Goal: Use online tool/utility: Utilize a website feature to perform a specific function

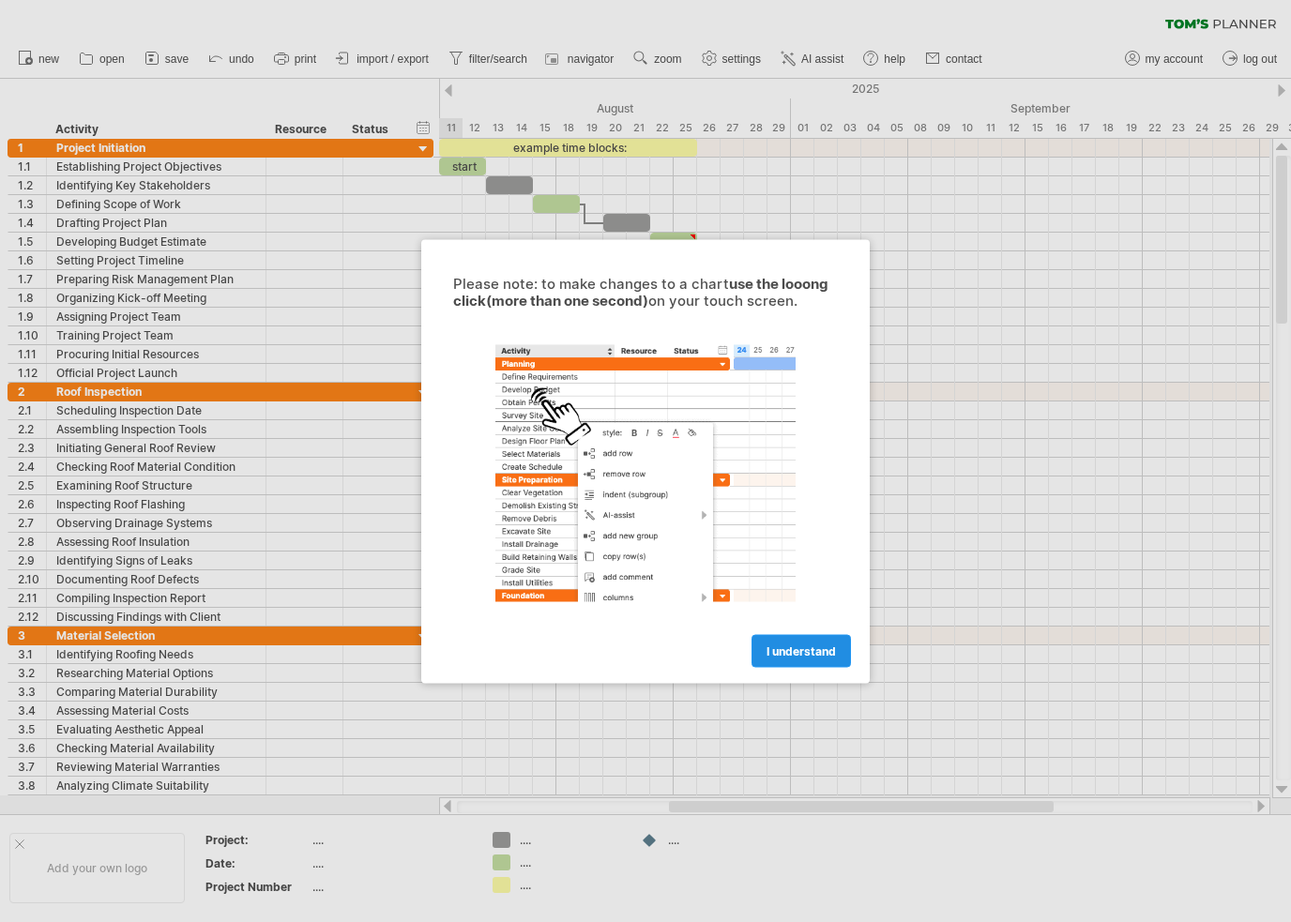
click at [815, 648] on span "I understand" at bounding box center [801, 651] width 69 height 14
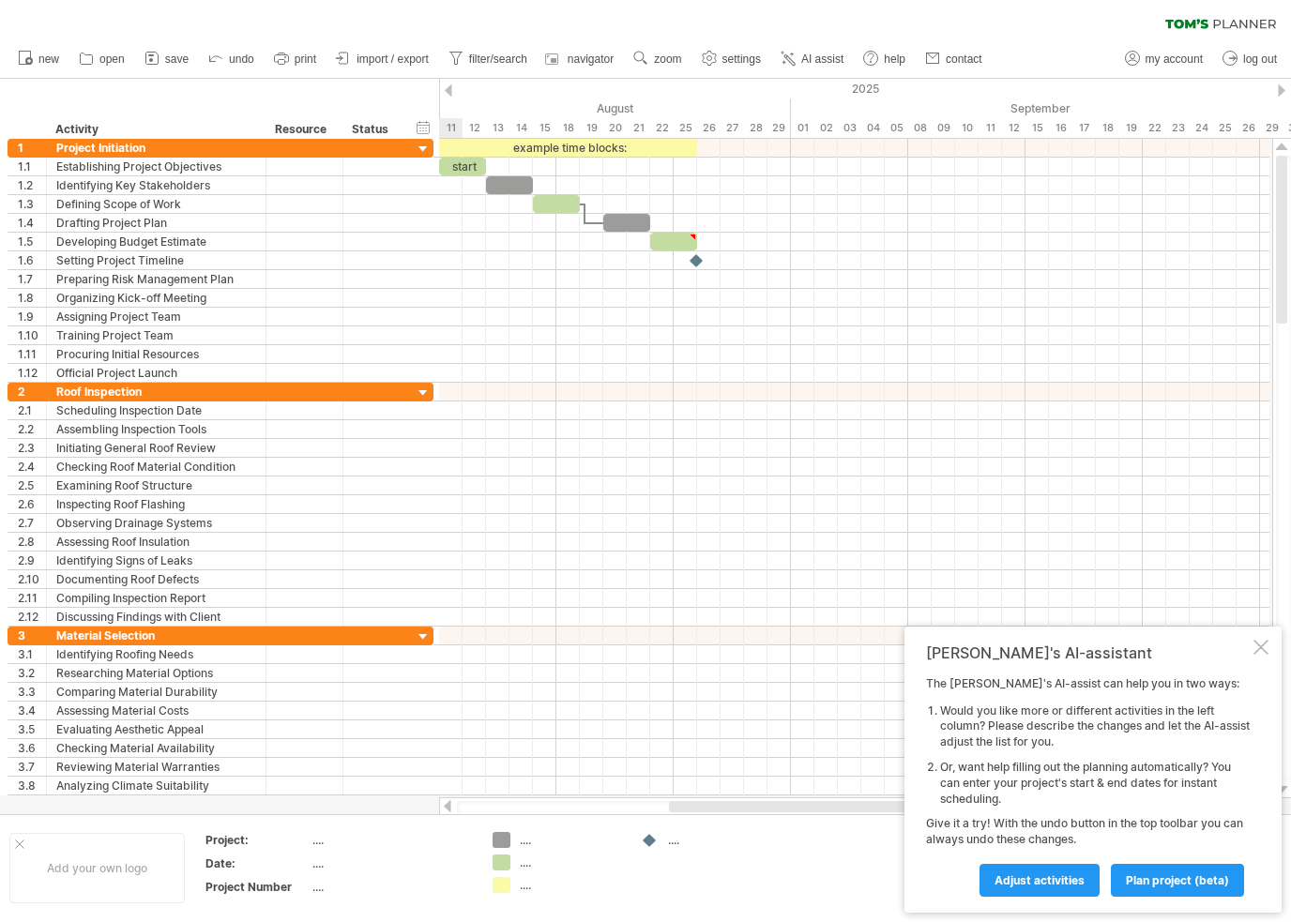
click at [1259, 655] on div at bounding box center [1261, 647] width 15 height 15
click at [1261, 661] on div at bounding box center [854, 655] width 830 height 19
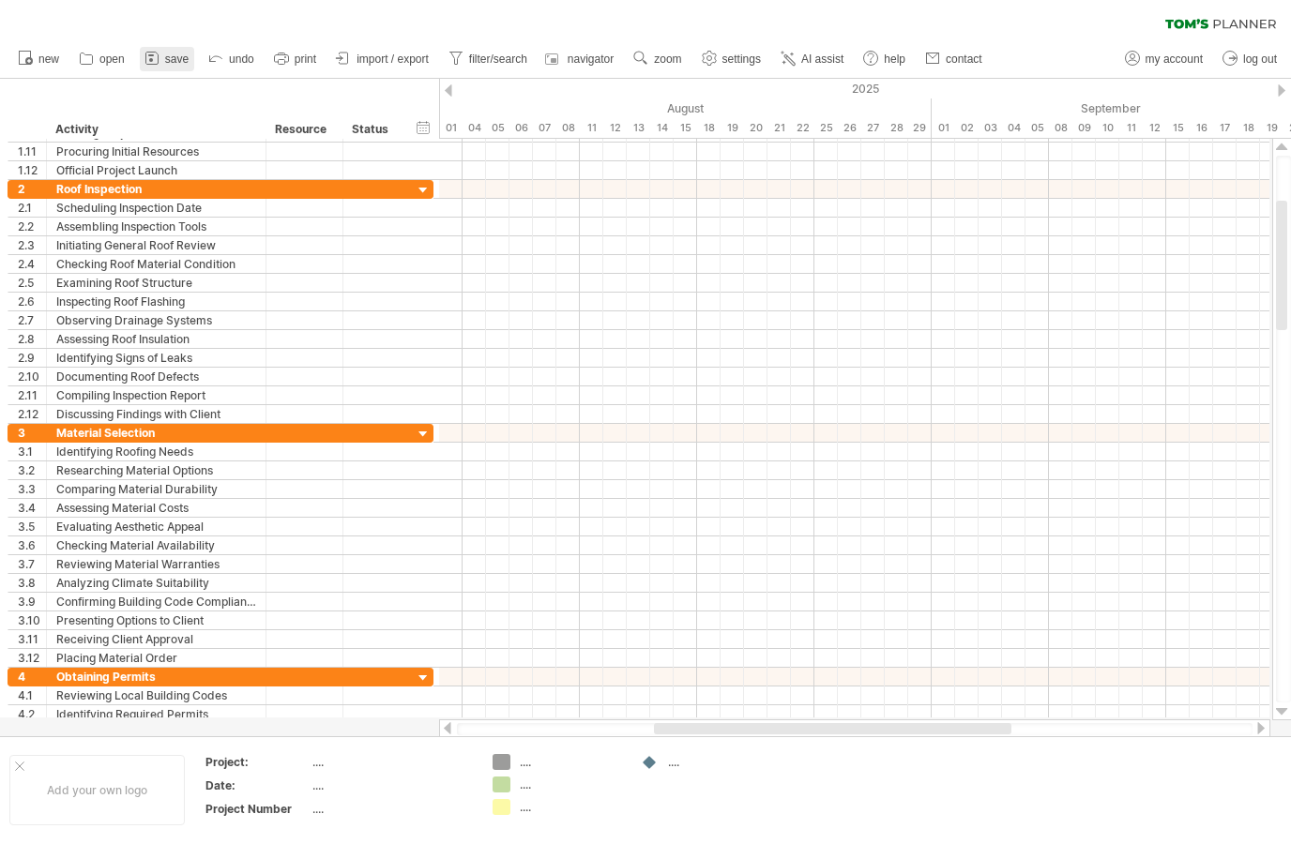
click at [148, 54] on icon at bounding box center [152, 58] width 19 height 19
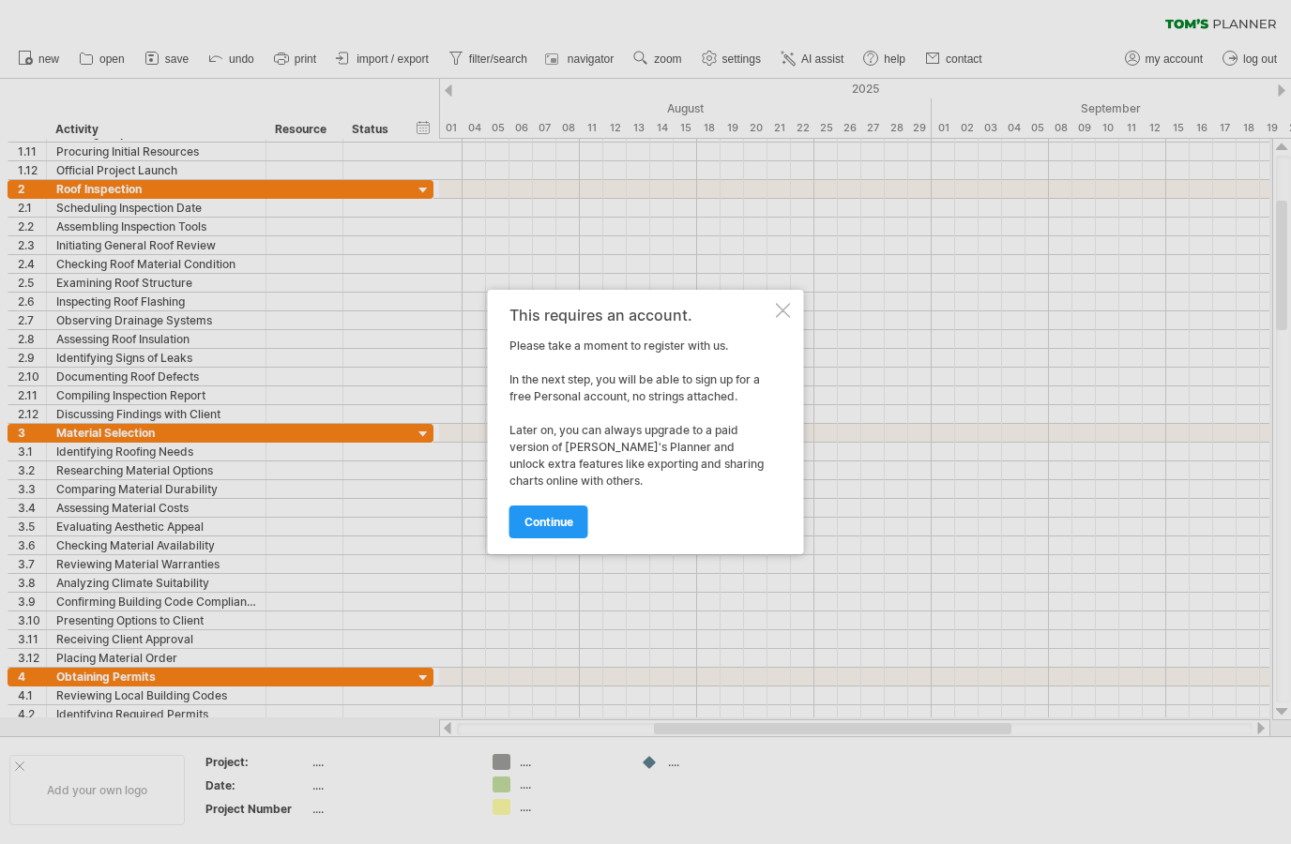
click at [779, 316] on div at bounding box center [783, 310] width 15 height 15
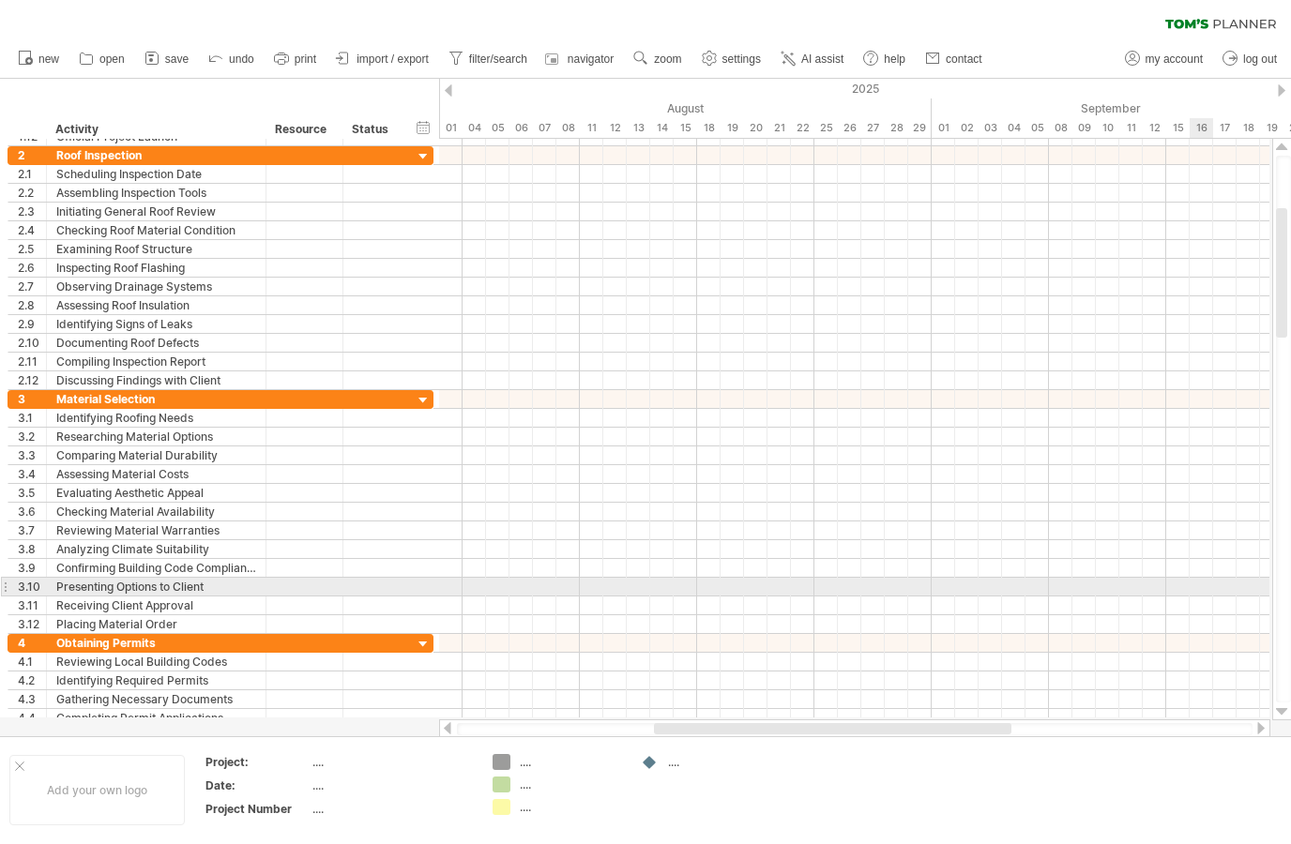
click at [1190, 642] on div at bounding box center [854, 643] width 830 height 19
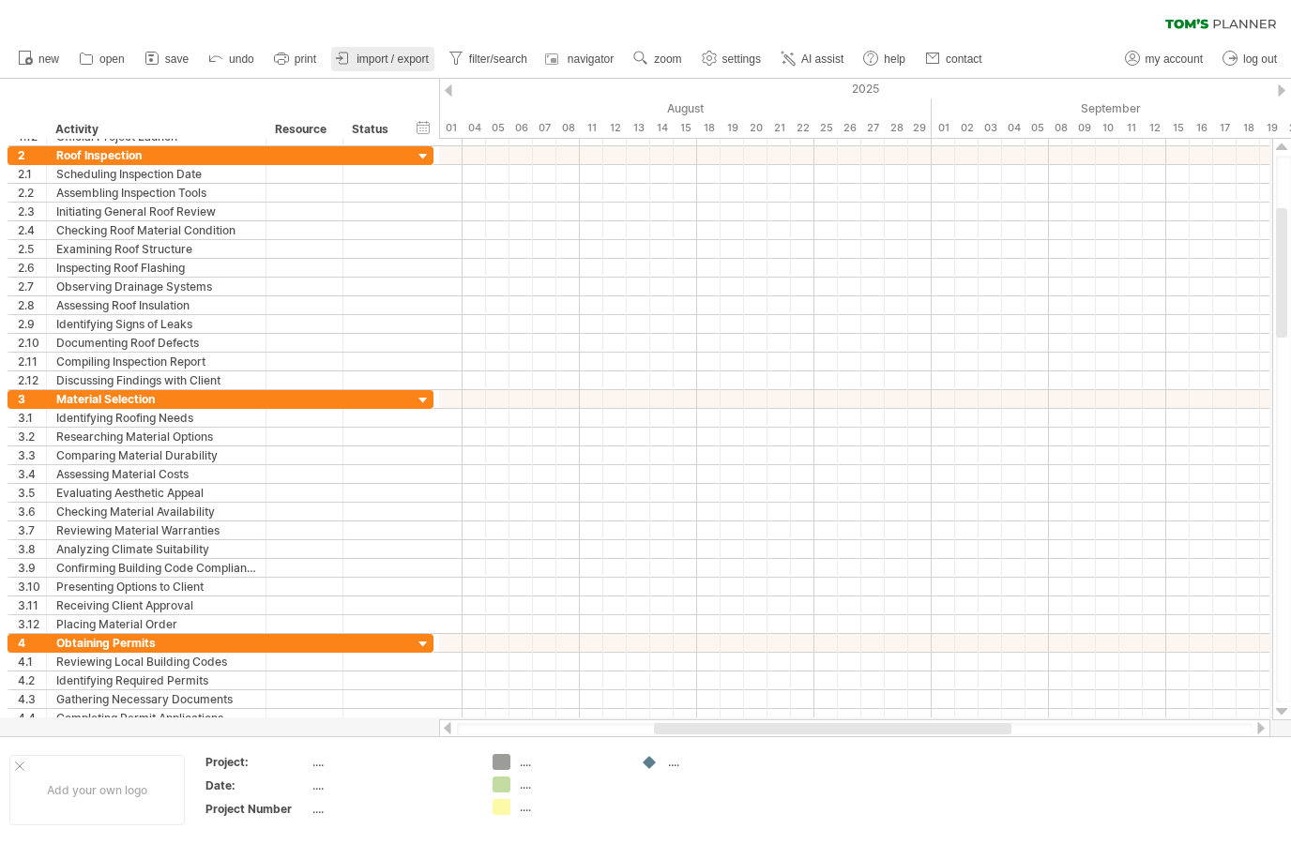
click at [403, 67] on link "import / export" at bounding box center [382, 59] width 103 height 24
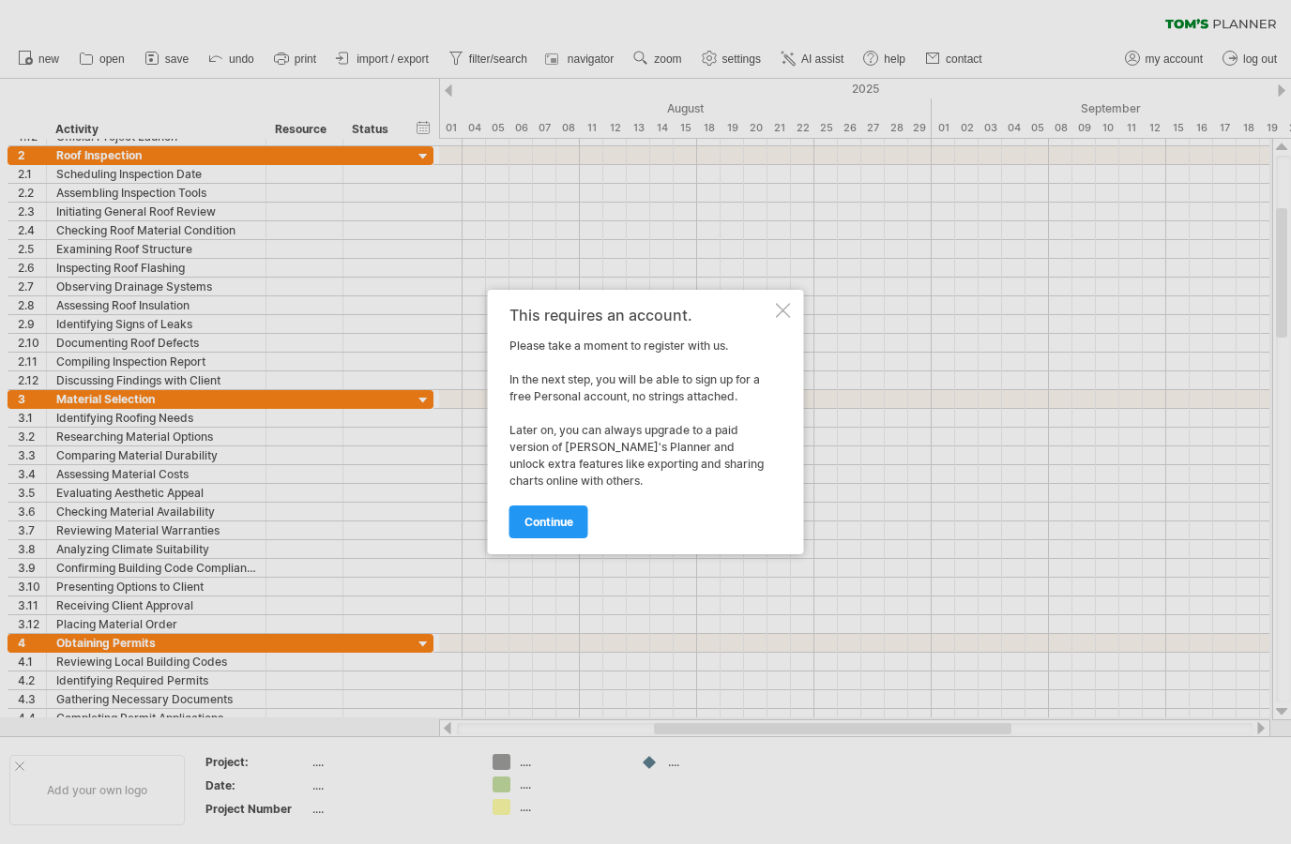
click at [800, 320] on div "This requires an account. Please take a moment to register with us. In the next…" at bounding box center [646, 422] width 316 height 265
click at [782, 336] on div "This requires an account. Please take a moment to register with us. In the next…" at bounding box center [646, 422] width 316 height 265
click at [780, 324] on div "This requires an account. Please take a moment to register with us. In the next…" at bounding box center [646, 422] width 316 height 265
click at [576, 537] on link "continue" at bounding box center [548, 522] width 79 height 33
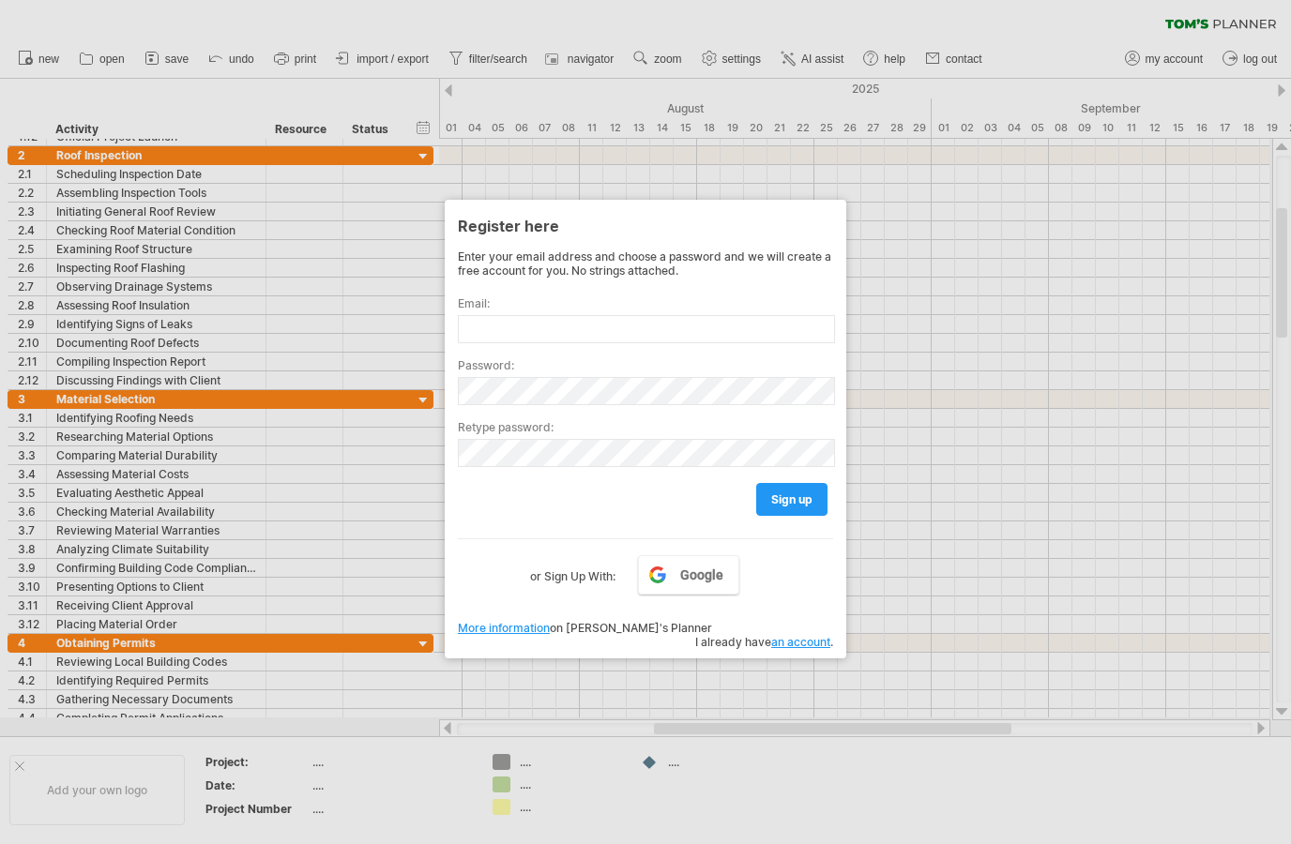
click at [918, 502] on div at bounding box center [645, 422] width 1291 height 844
click at [1153, 570] on div at bounding box center [645, 422] width 1291 height 844
click at [85, 323] on div at bounding box center [645, 422] width 1291 height 844
